Goal: Find specific page/section: Find specific page/section

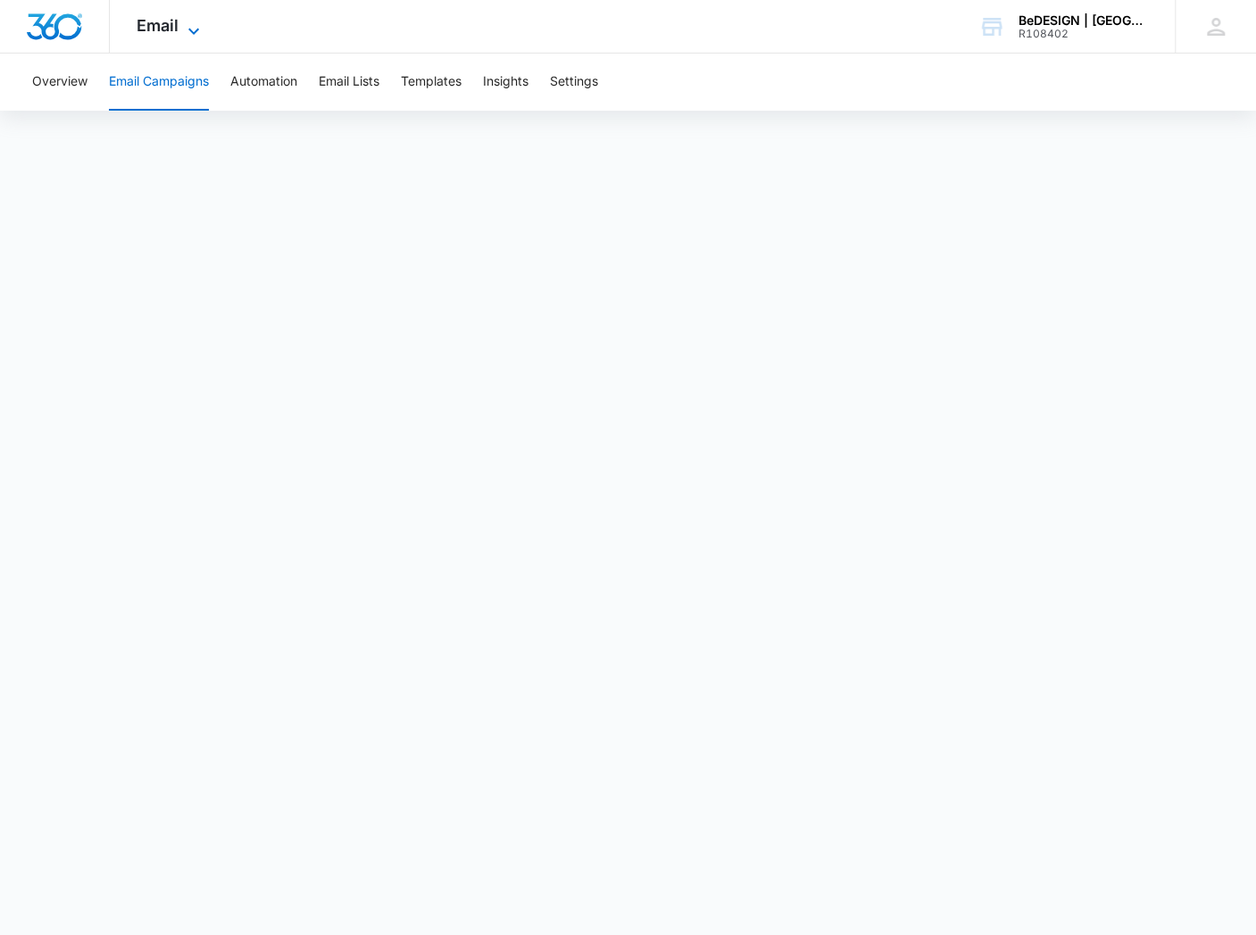
click at [181, 23] on div "Email Apps Reputation Websites Forms CRM Email Social Payments POS Content Ads …" at bounding box center [170, 26] width 121 height 53
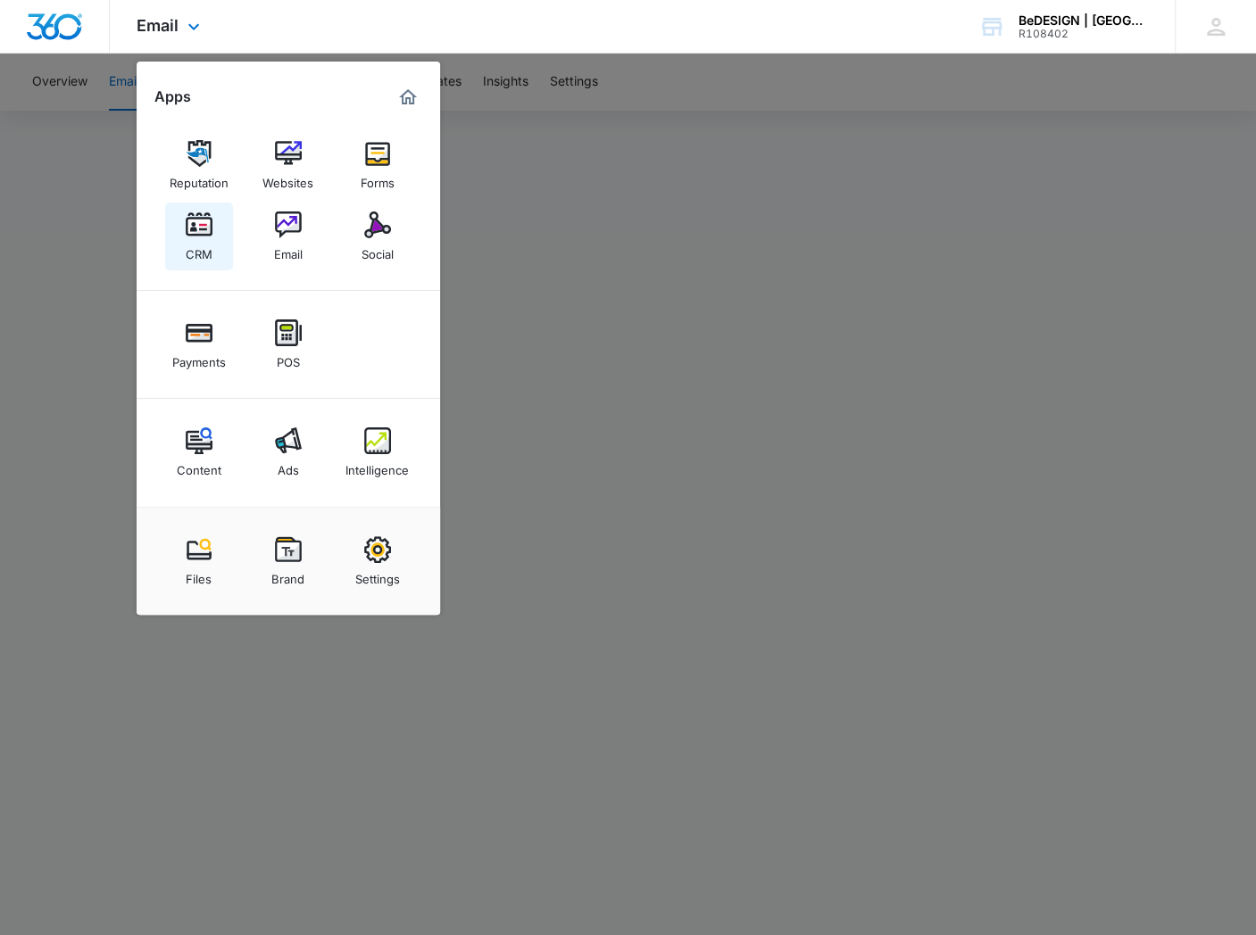
click at [188, 227] on img at bounding box center [199, 224] width 27 height 27
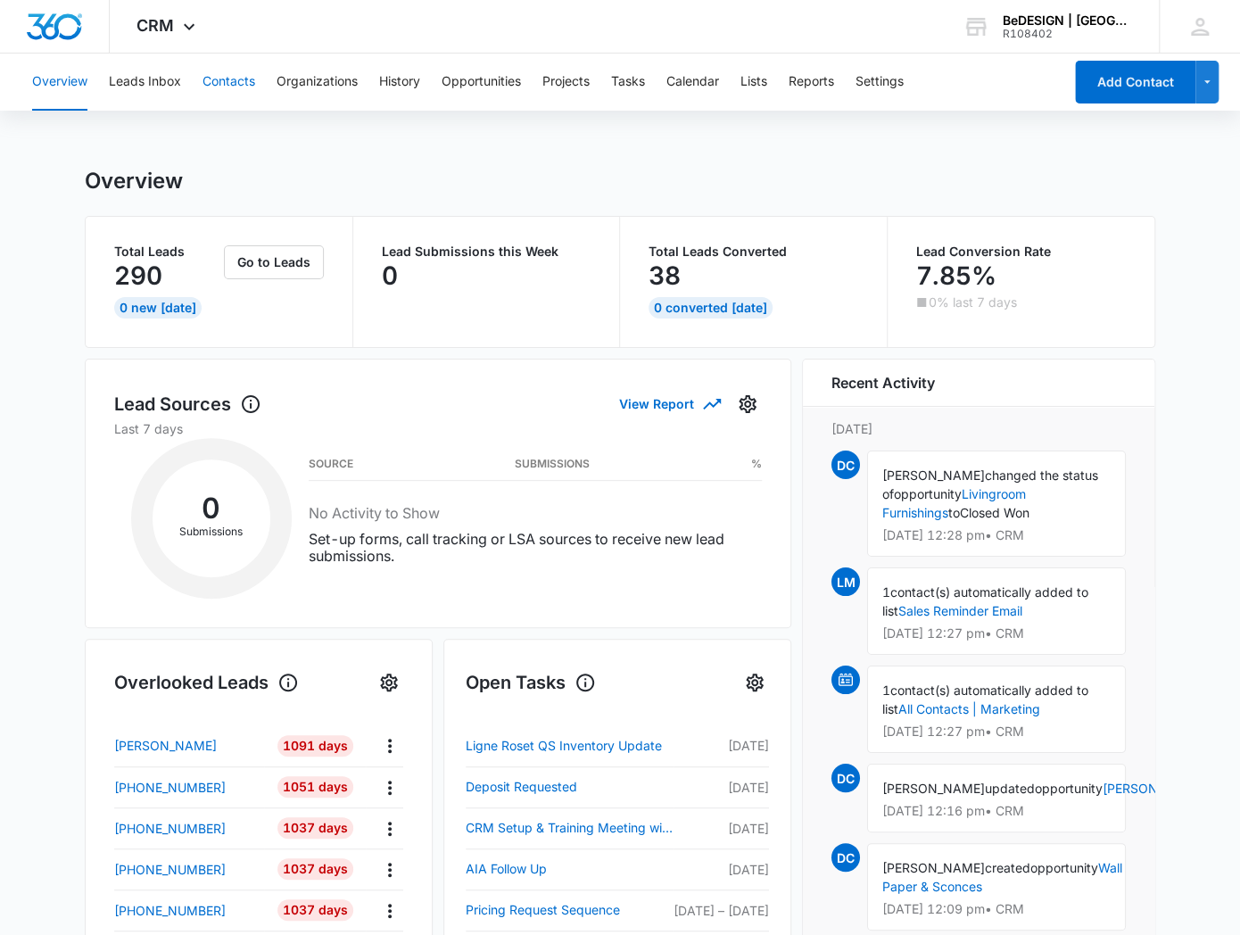
click at [240, 81] on button "Contacts" at bounding box center [229, 82] width 53 height 57
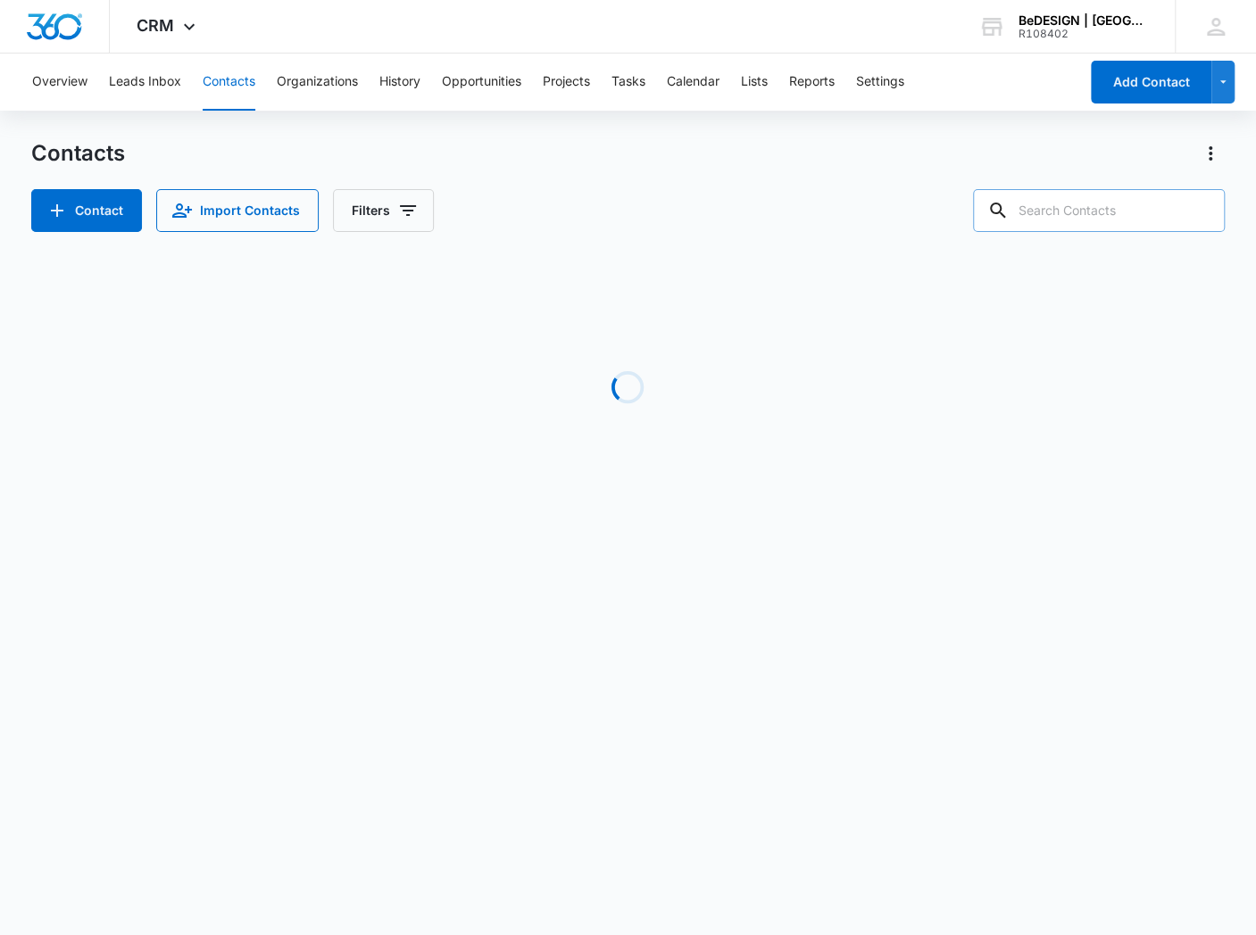
click at [1072, 220] on input "text" at bounding box center [1099, 210] width 252 height 43
paste input "[PERSON_NAME]"
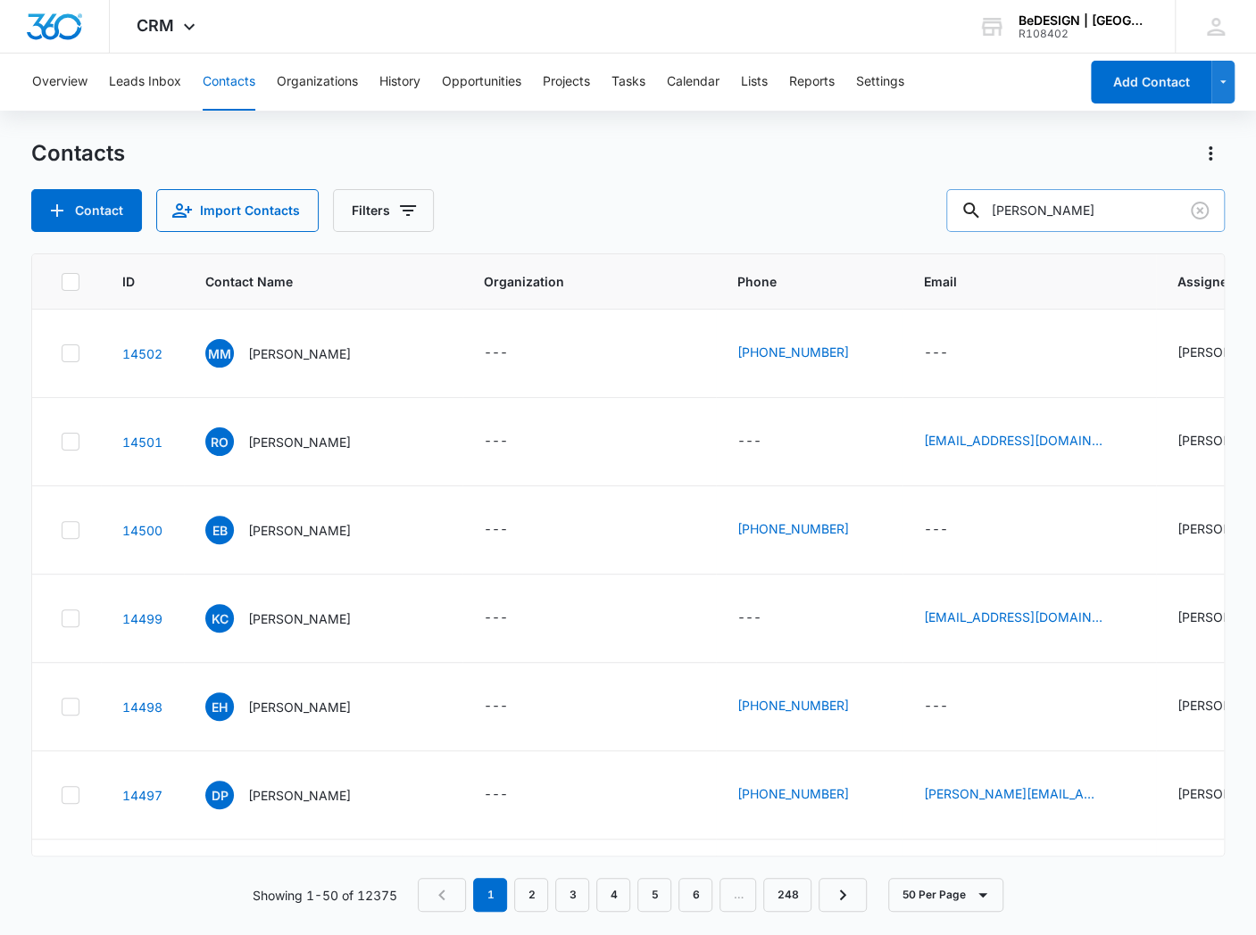
type input "[PERSON_NAME]"
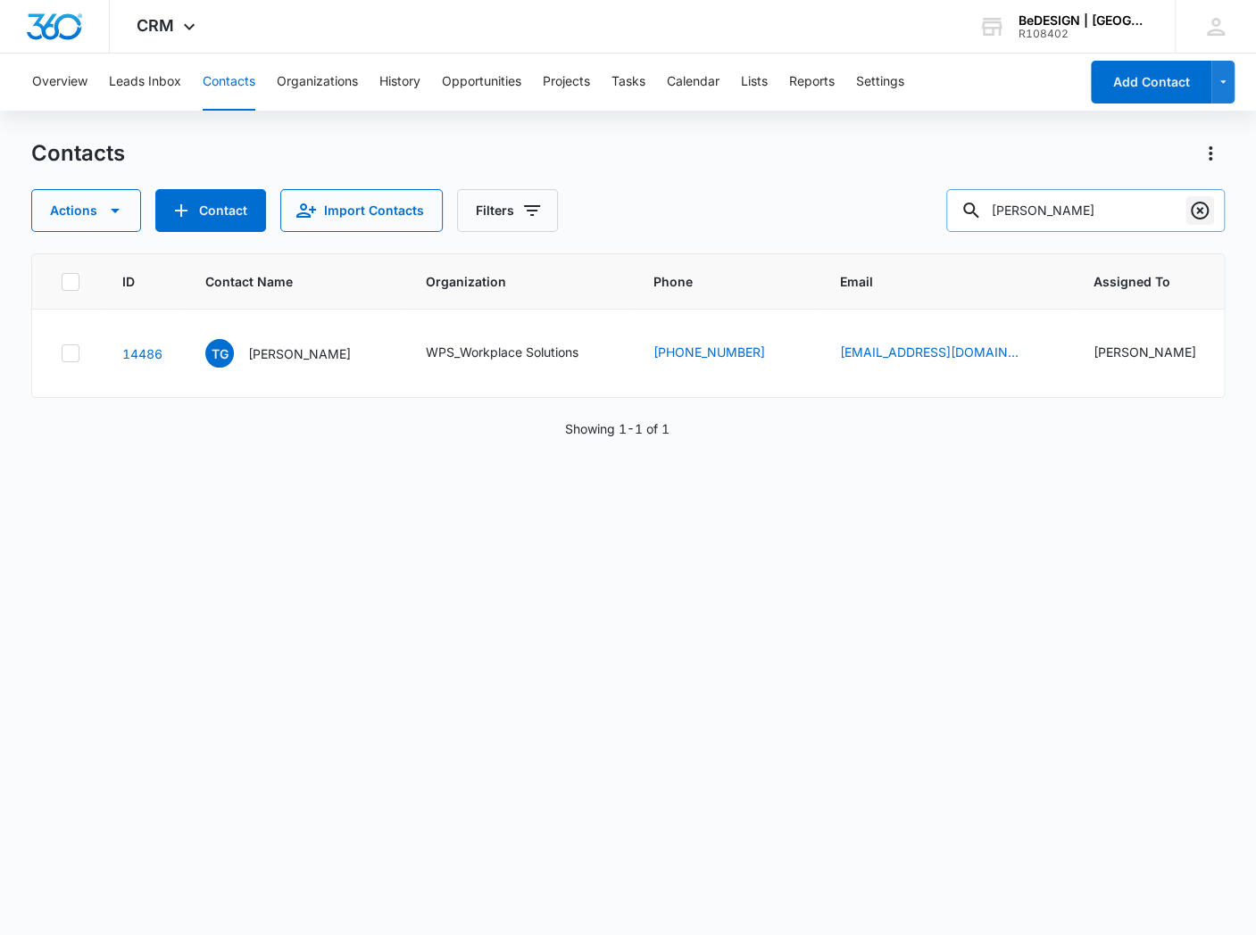
click at [1199, 209] on icon "Clear" at bounding box center [1199, 211] width 18 height 18
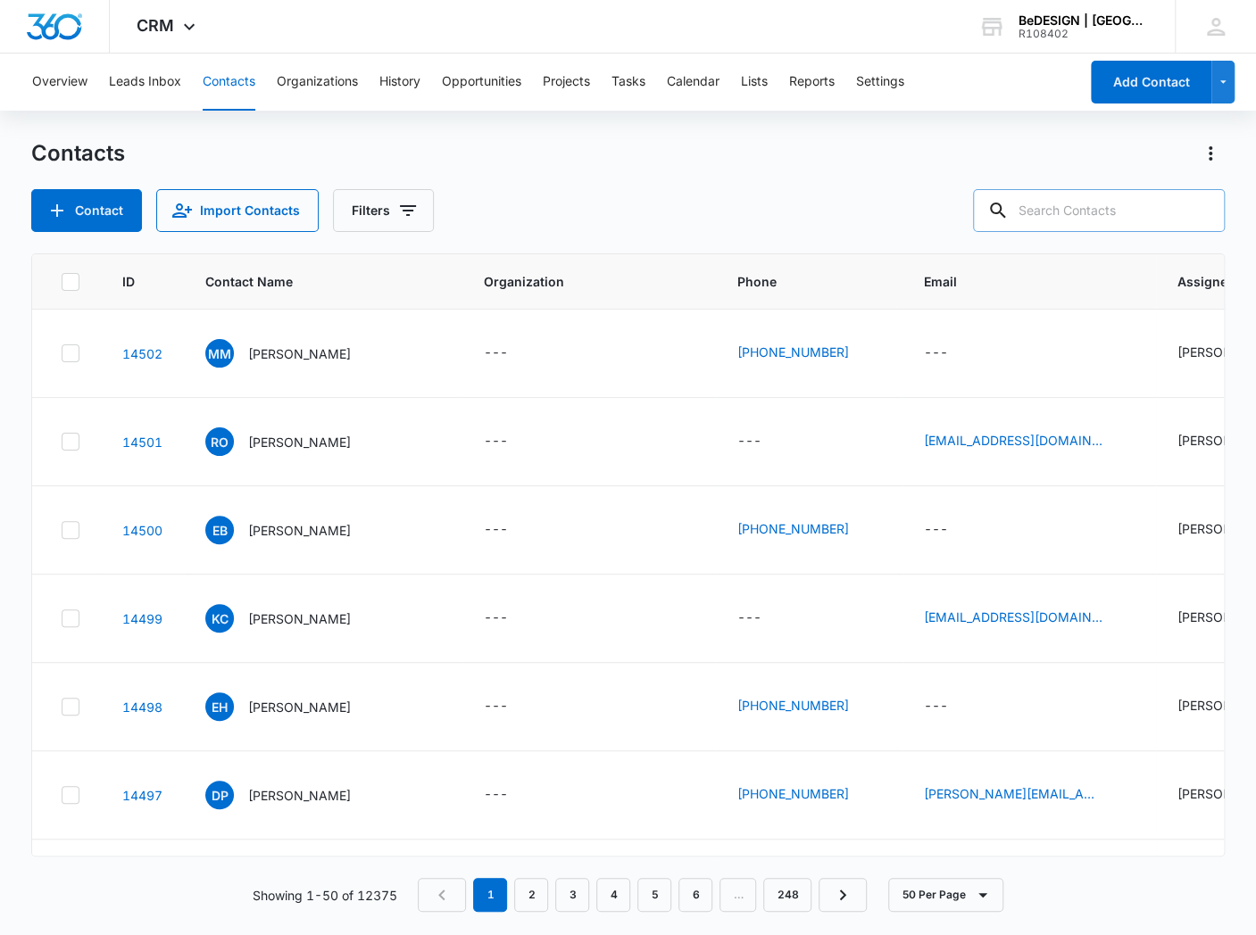
paste input "[PERSON_NAME]"
type input "[PERSON_NAME]"
